Goal: Task Accomplishment & Management: Use online tool/utility

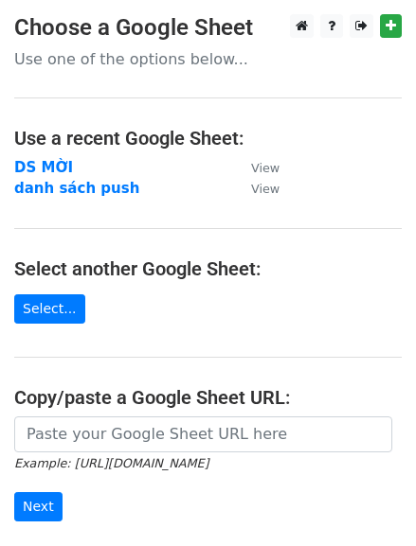
click at [38, 173] on strong "DS MỜI" at bounding box center [43, 167] width 59 height 17
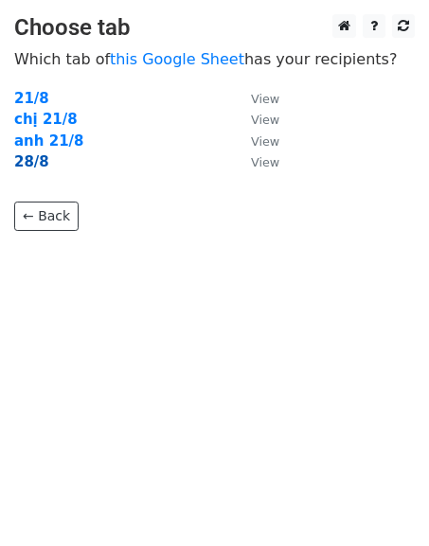
click at [38, 156] on strong "28/8" at bounding box center [31, 161] width 35 height 17
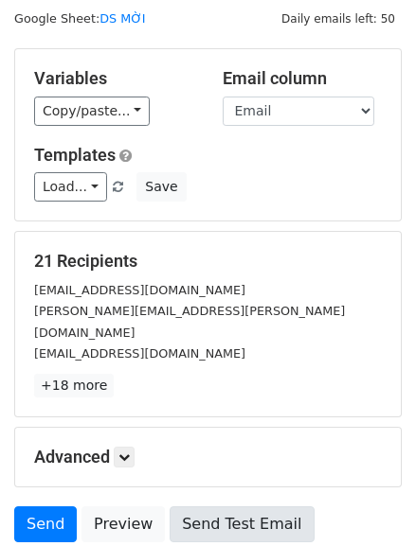
scroll to position [187, 0]
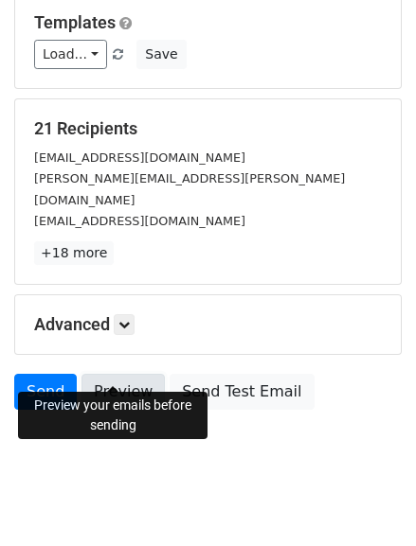
click at [136, 374] on link "Preview" at bounding box center [122, 392] width 83 height 36
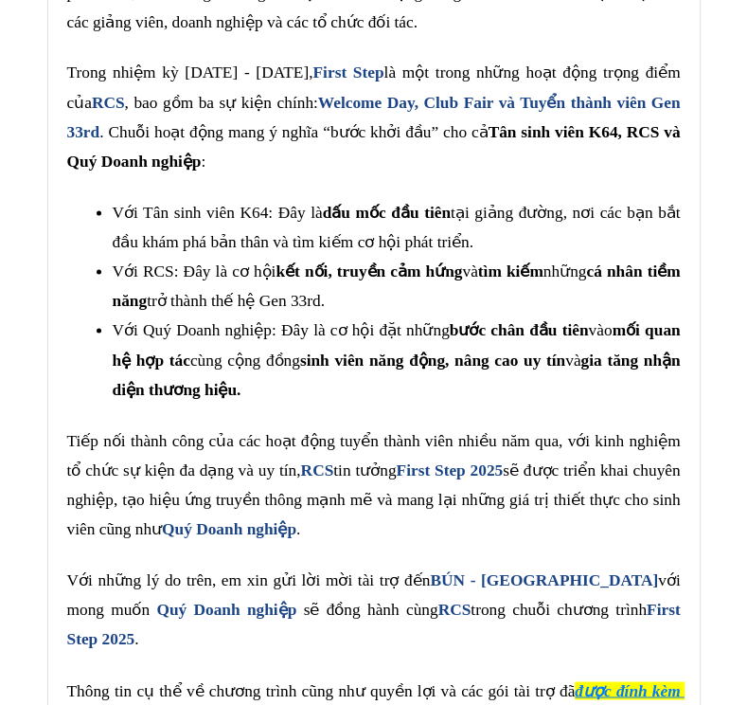
click at [525, 322] on div "Kính gửi BÚN - BBQ House, Em xin tự giới thiệu, em là Uyên Phương , thành viên …" at bounding box center [374, 418] width 614 height 1438
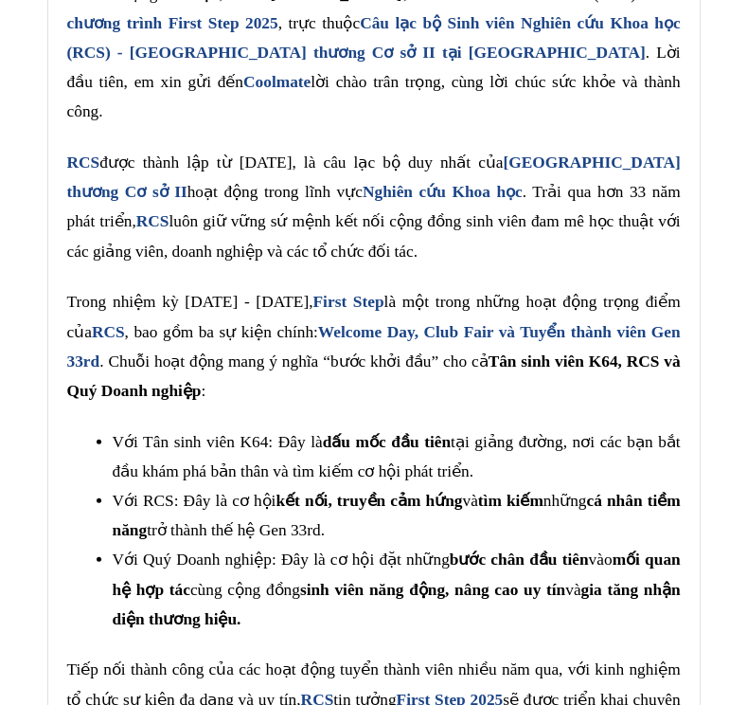
scroll to position [39491, 0]
